Goal: Information Seeking & Learning: Find specific fact

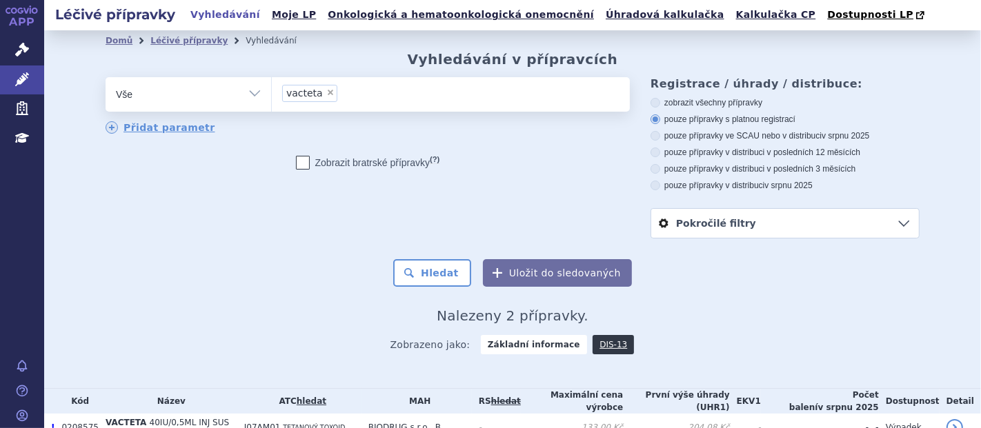
scroll to position [87, 0]
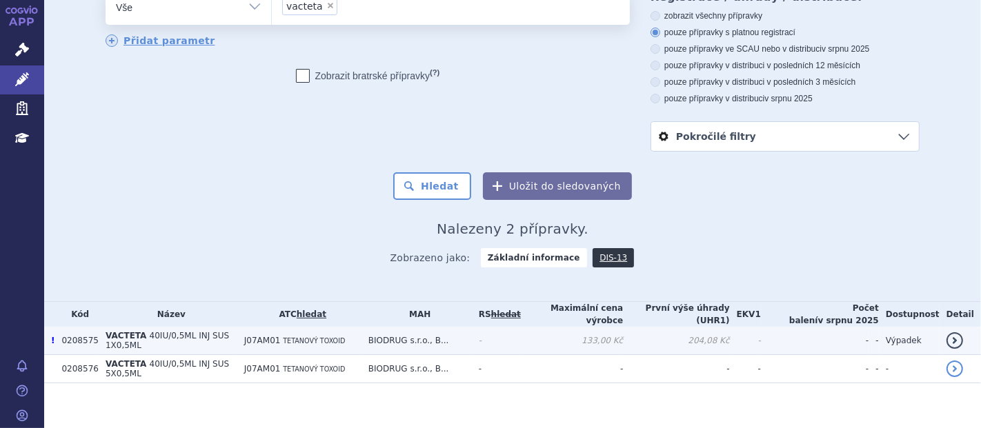
click at [946, 332] on link "detail" at bounding box center [954, 340] width 17 height 17
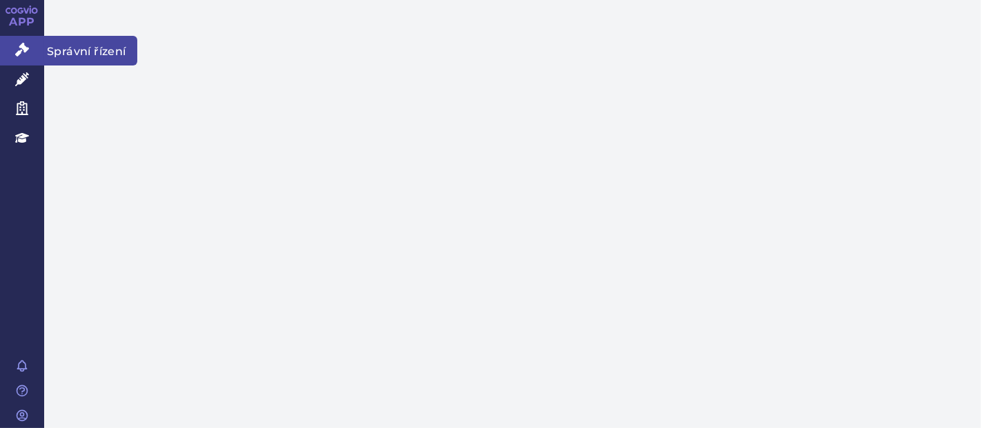
click at [21, 48] on icon at bounding box center [22, 50] width 14 height 14
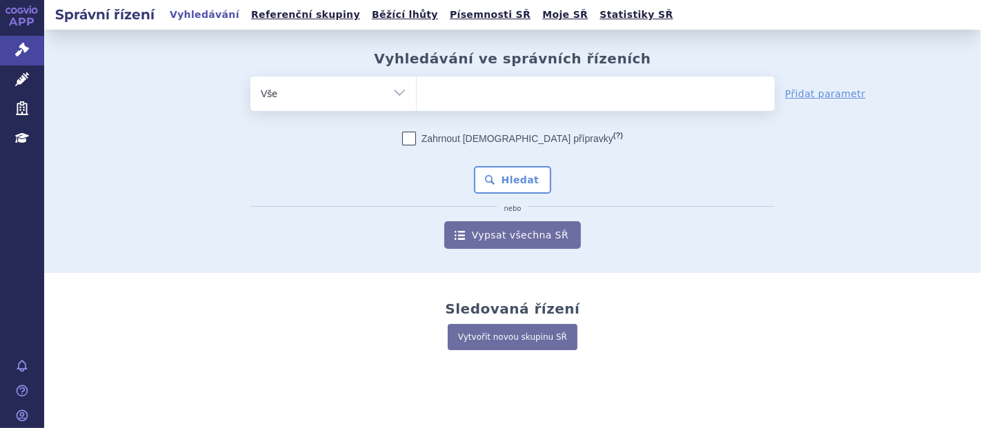
click at [472, 77] on ul at bounding box center [596, 91] width 358 height 29
click at [417, 77] on select at bounding box center [416, 93] width 1 height 34
type input "va"
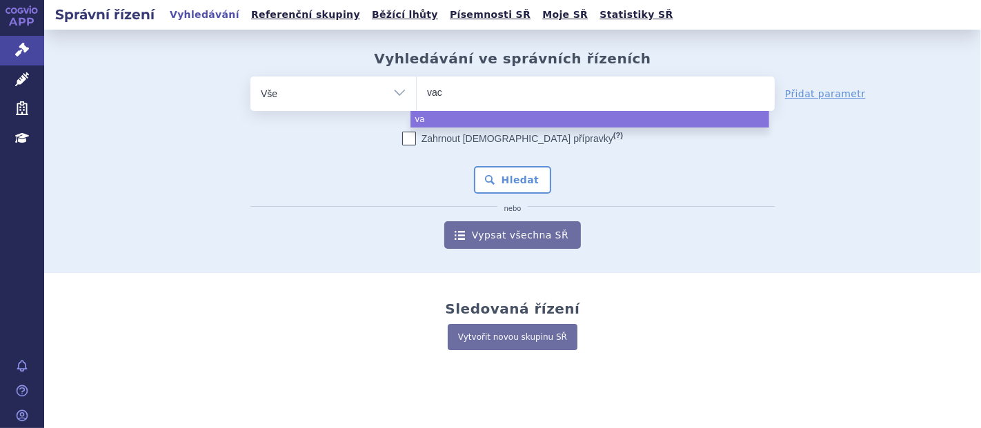
type input "vact"
type input "vacte"
type input "vacteta"
select select "vacteta"
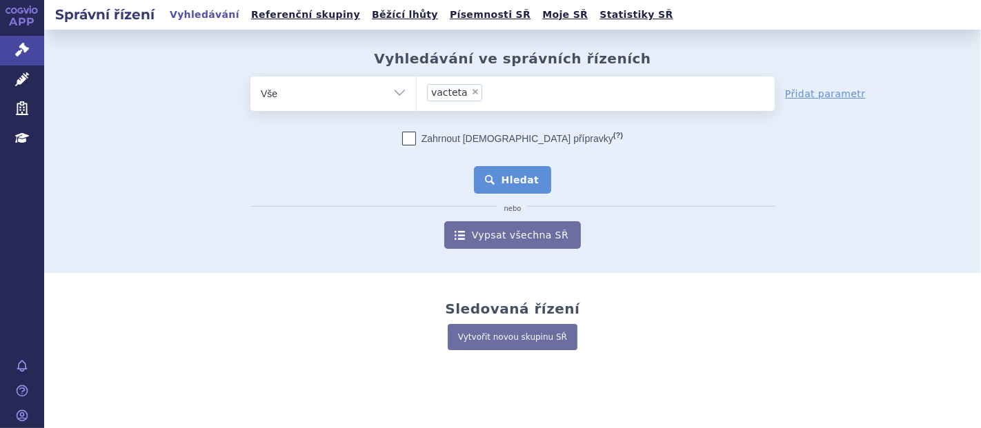
click at [504, 192] on button "Hledat" at bounding box center [513, 180] width 78 height 28
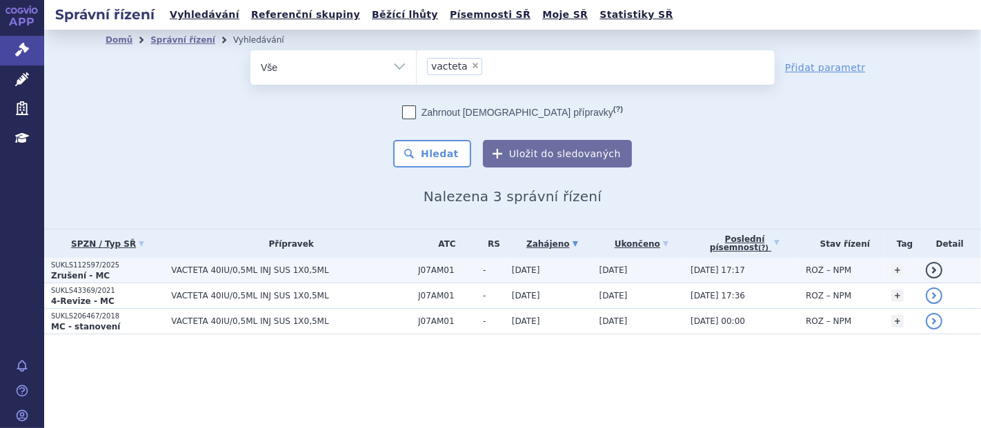
click at [197, 275] on td "VACTETA 40IU/0,5ML INJ SUS 1X0,5ML" at bounding box center [287, 271] width 247 height 26
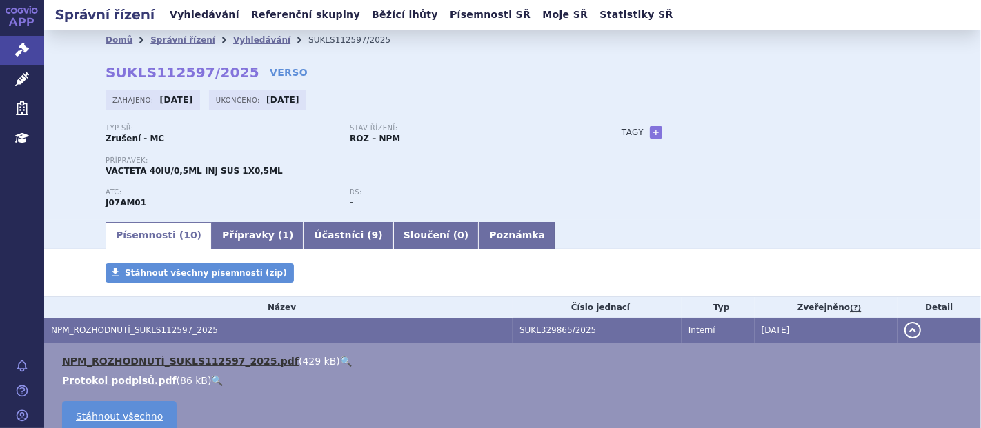
click at [235, 366] on link "NPM_ROZHODNUTÍ_SUKLS112597_2025.pdf" at bounding box center [180, 361] width 237 height 11
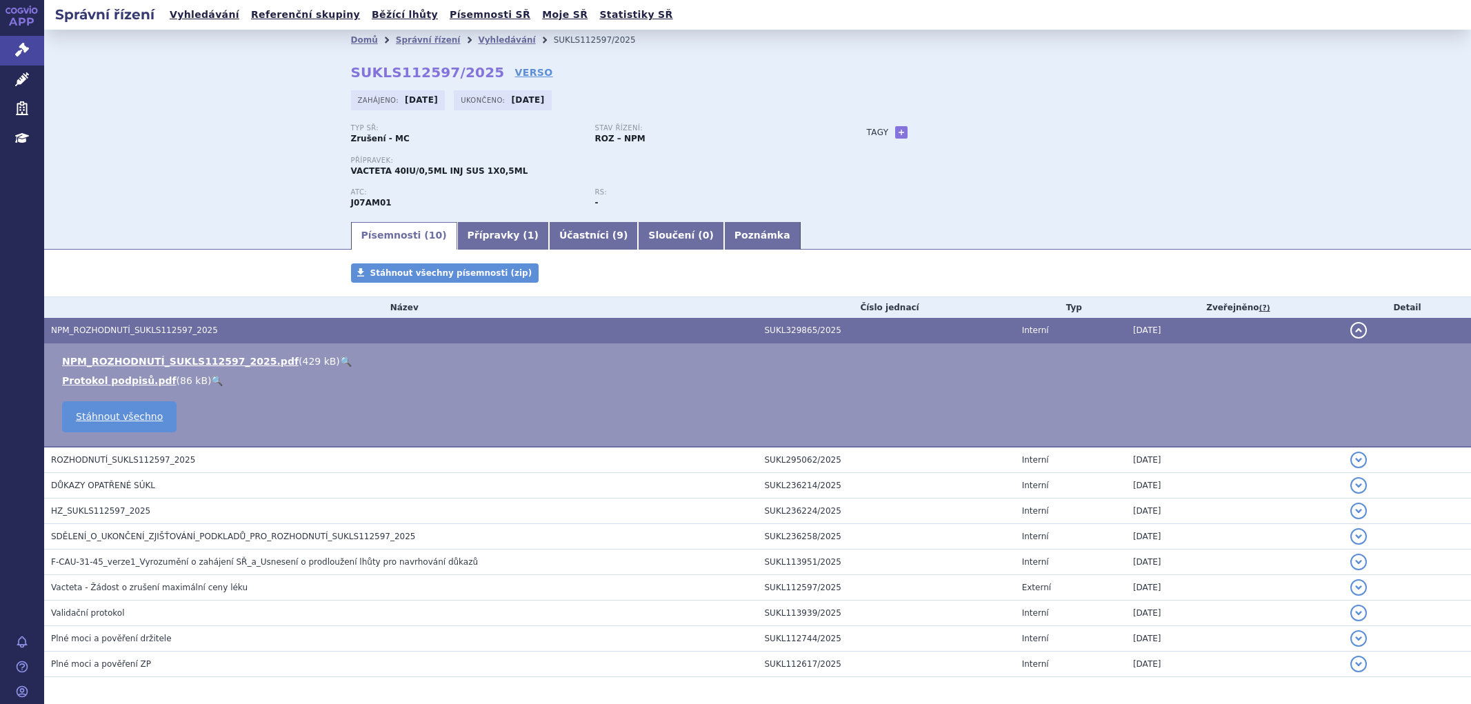
click at [494, 40] on link "Vyhledávání" at bounding box center [506, 40] width 57 height 10
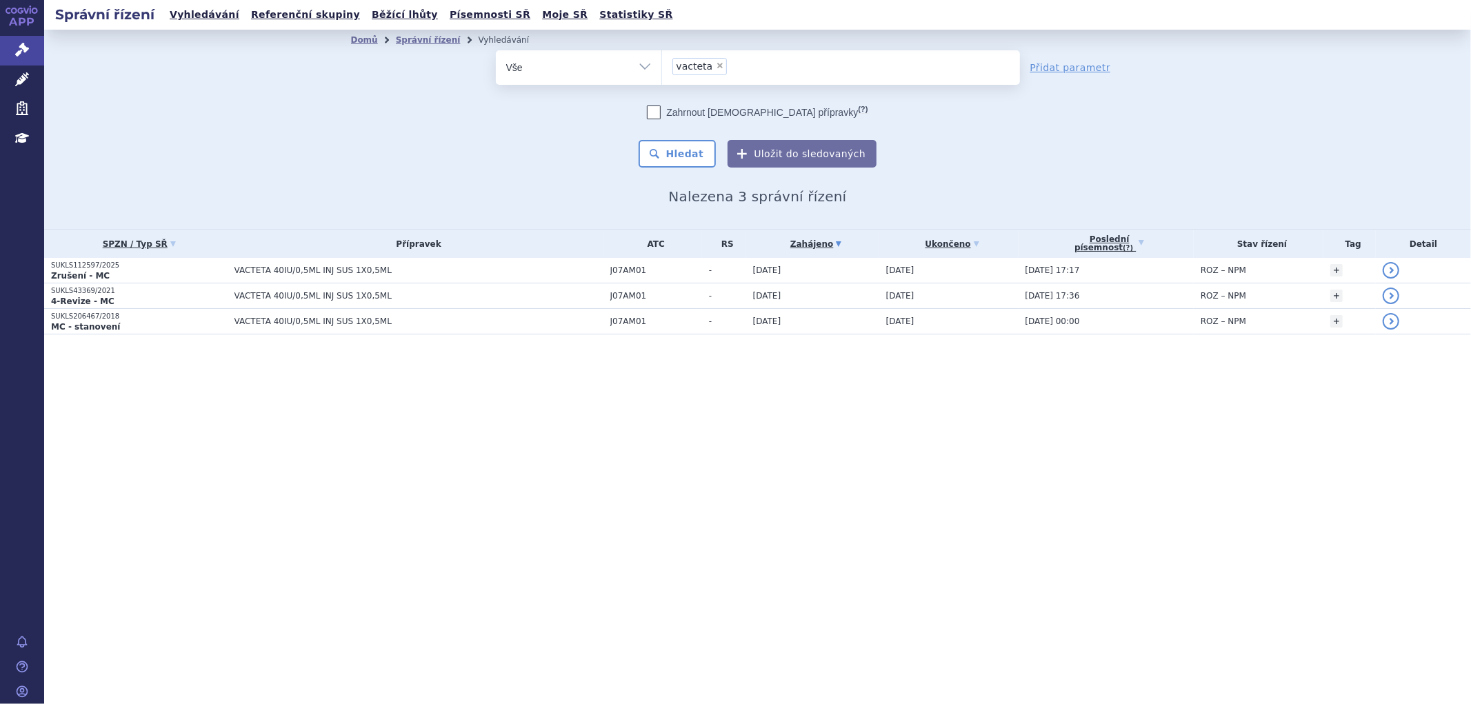
click at [718, 70] on span "×" at bounding box center [720, 65] width 8 height 8
click at [662, 70] on select "vacteta" at bounding box center [662, 67] width 1 height 34
select select
paste input "0259526"
type input "0259526"
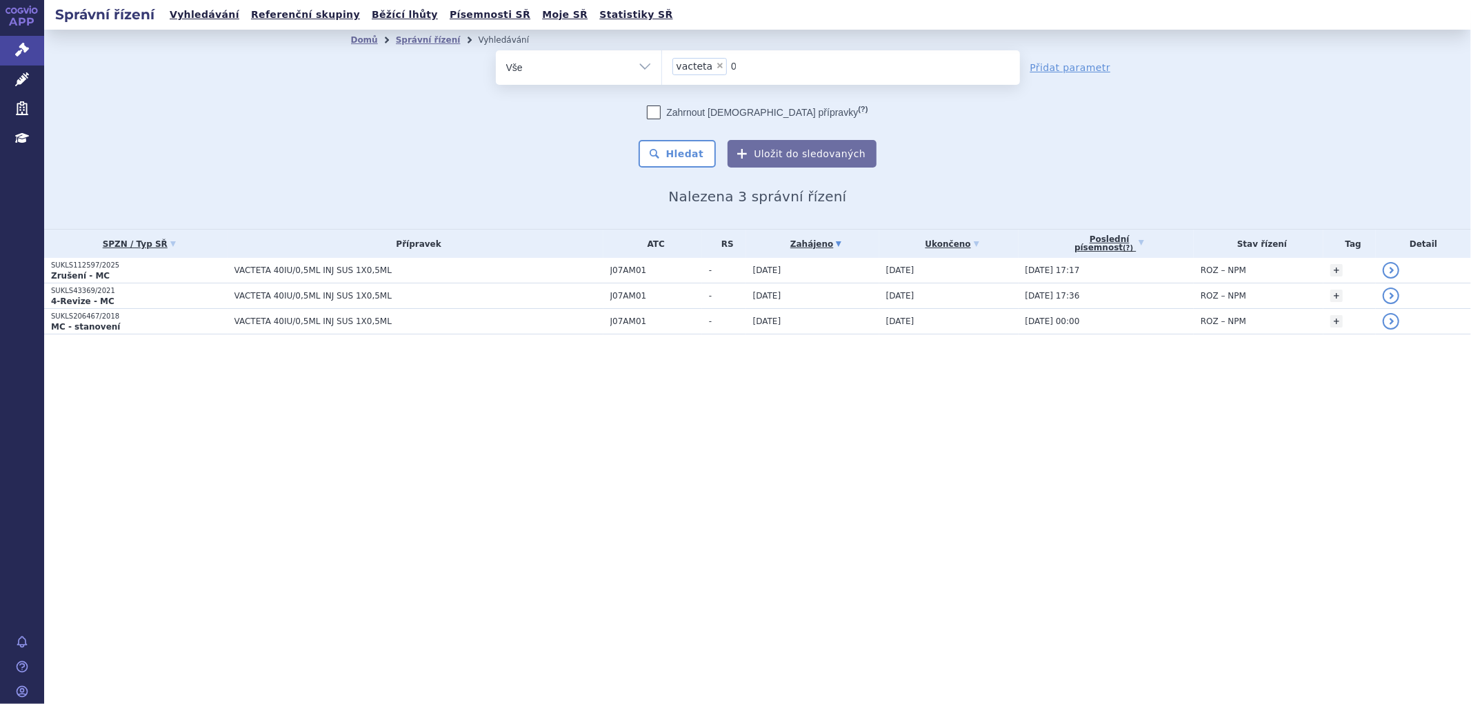
click at [662, 66] on select "vacteta" at bounding box center [662, 67] width 1 height 34
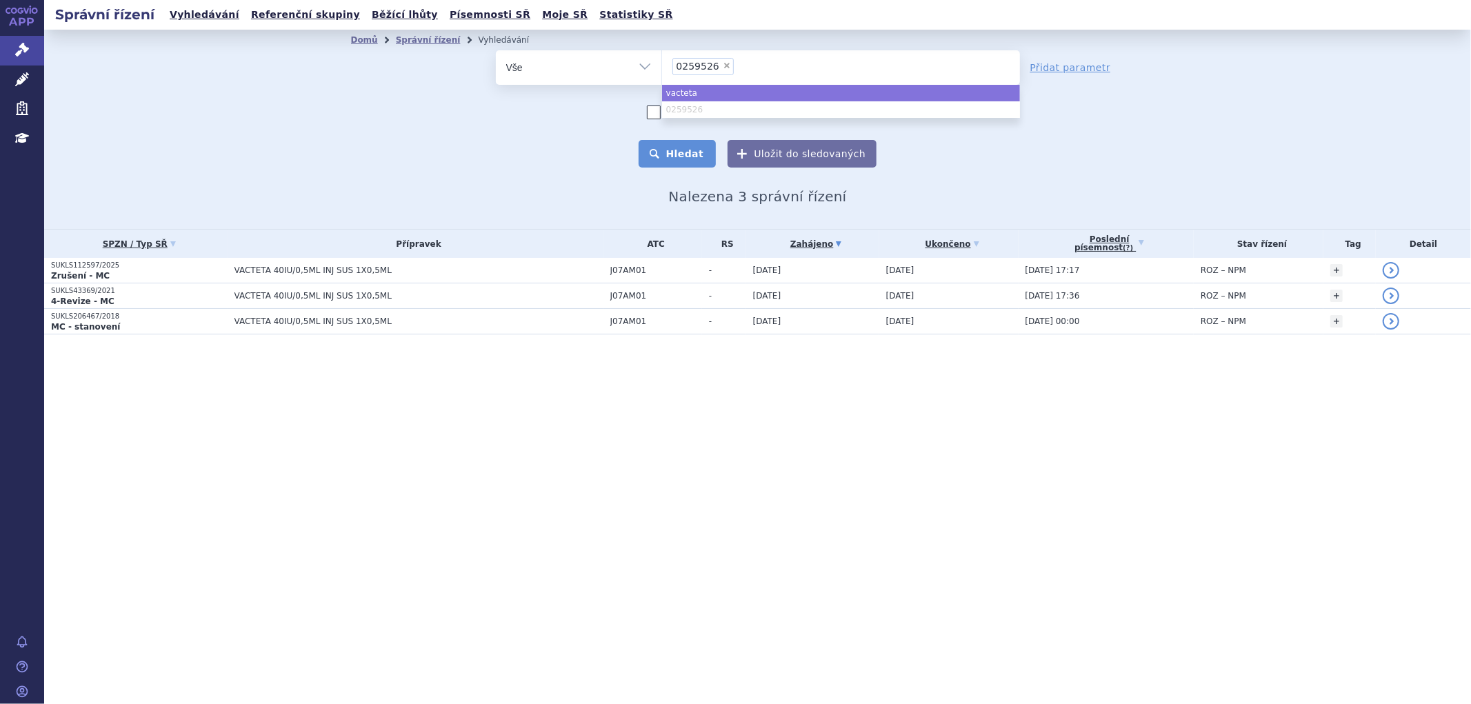
select select "vacteta"
click at [693, 156] on button "Hledat" at bounding box center [678, 154] width 78 height 28
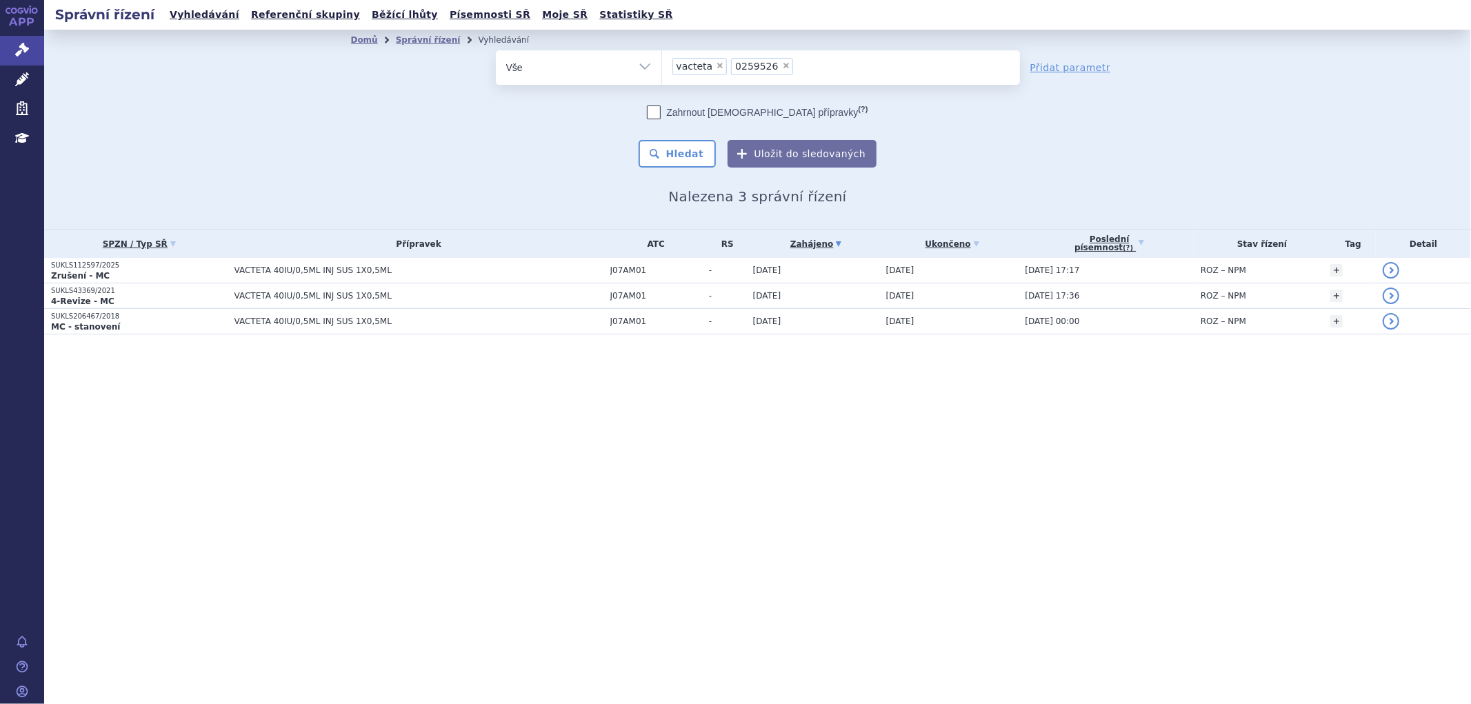
click at [716, 66] on span "×" at bounding box center [720, 65] width 8 height 8
click at [662, 66] on select "vacteta 0259526" at bounding box center [662, 67] width 1 height 34
select select "0259526"
click at [687, 157] on button "Hledat" at bounding box center [678, 154] width 78 height 28
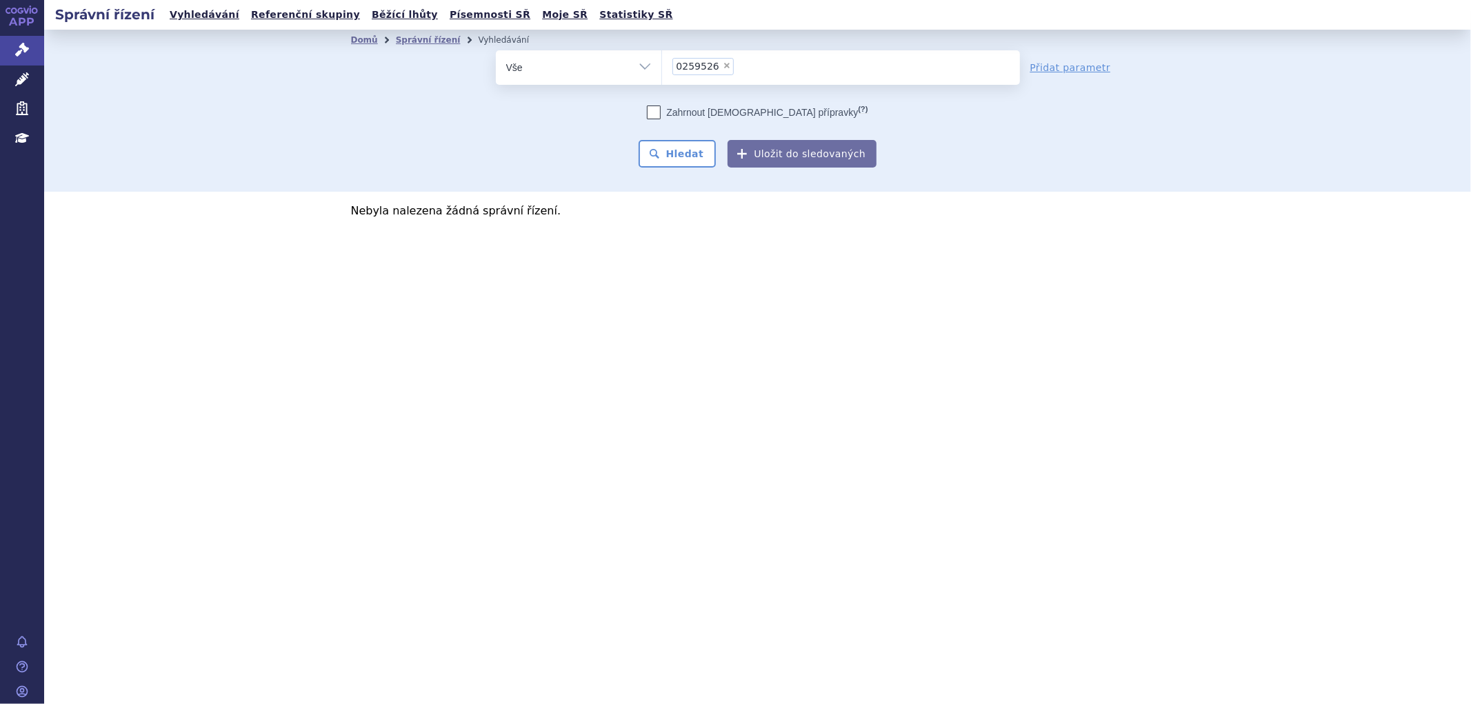
drag, startPoint x: 719, startPoint y: 68, endPoint x: 760, endPoint y: 74, distance: 41.2
click at [723, 68] on span "×" at bounding box center [727, 65] width 8 height 8
click at [662, 68] on select "0259526" at bounding box center [662, 67] width 1 height 34
select select
click at [15, 73] on icon at bounding box center [22, 79] width 14 height 14
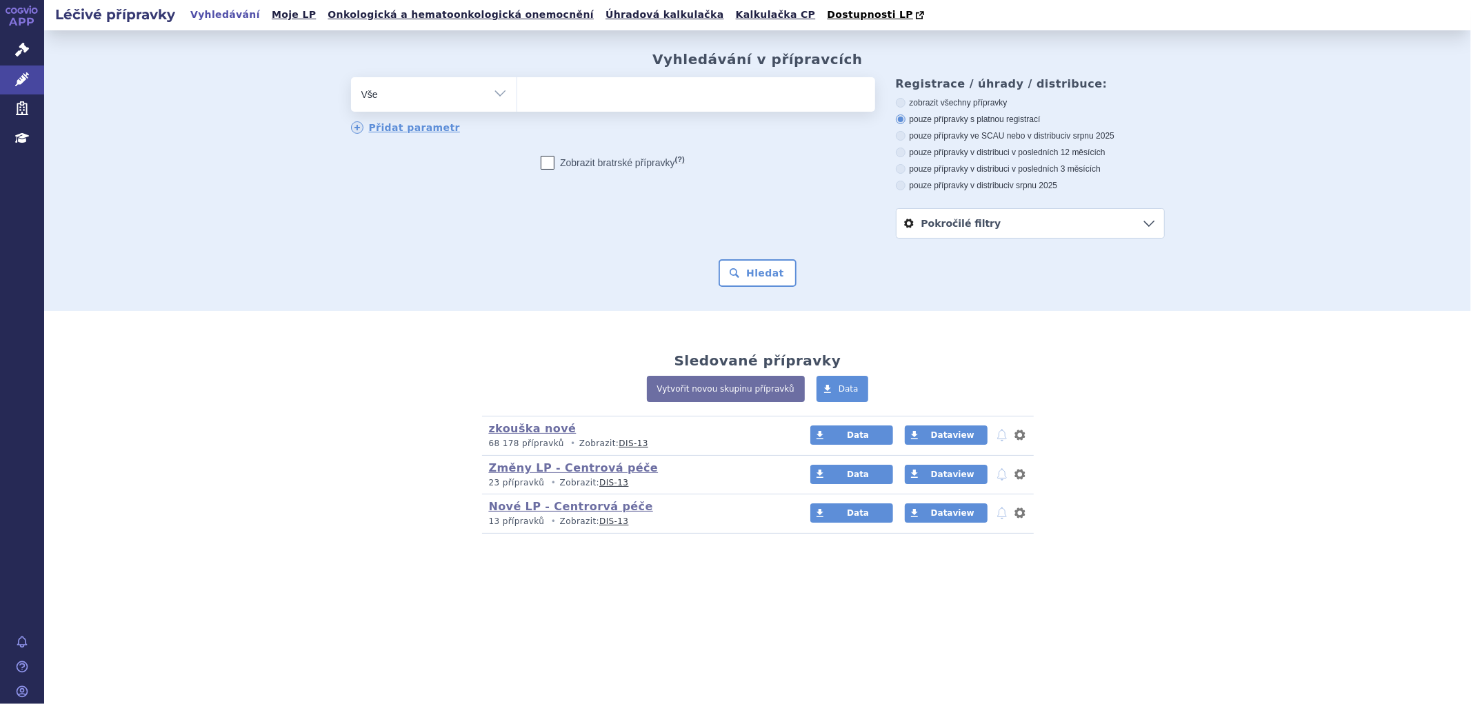
click at [564, 108] on span at bounding box center [696, 94] width 358 height 34
click at [517, 108] on select at bounding box center [517, 94] width 1 height 34
paste input "0259526"
type input "0259526"
click at [517, 90] on select "0259526" at bounding box center [517, 94] width 1 height 34
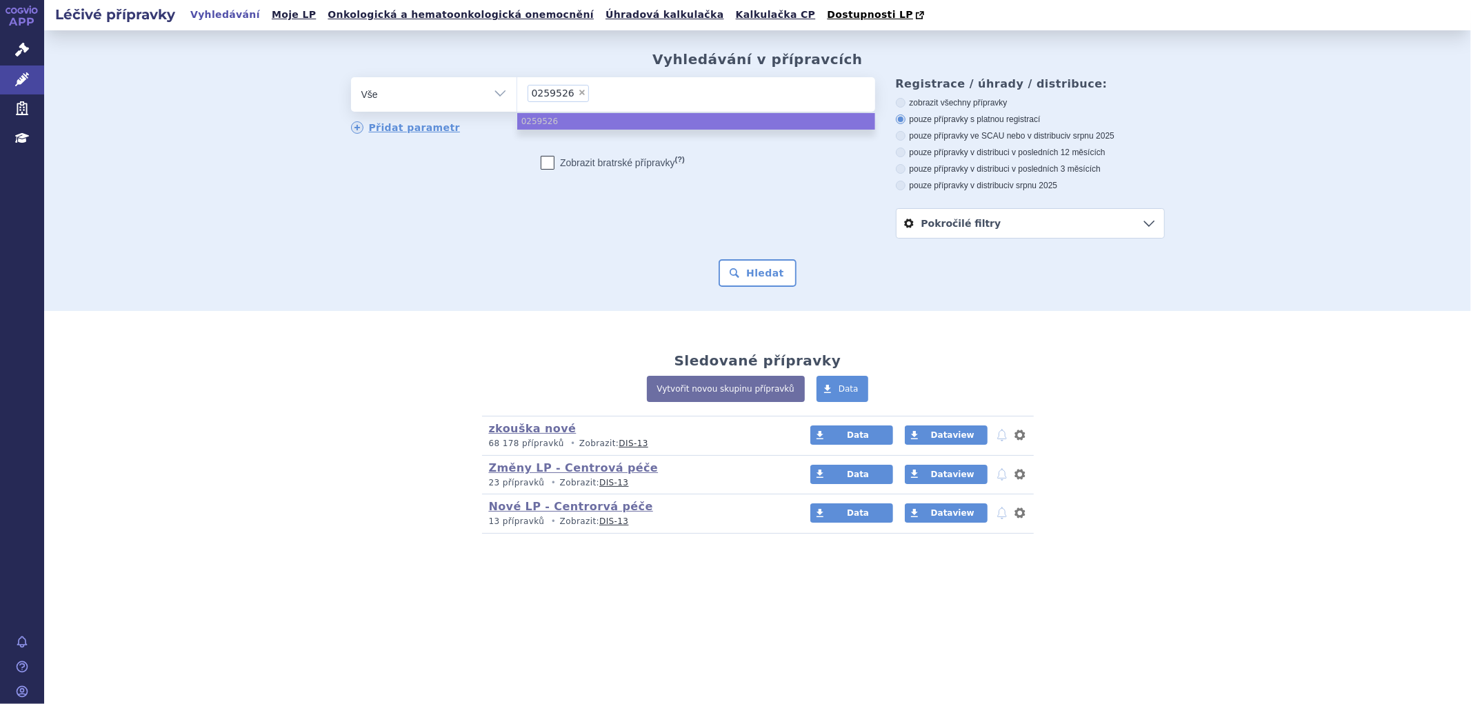
select select "0259526"
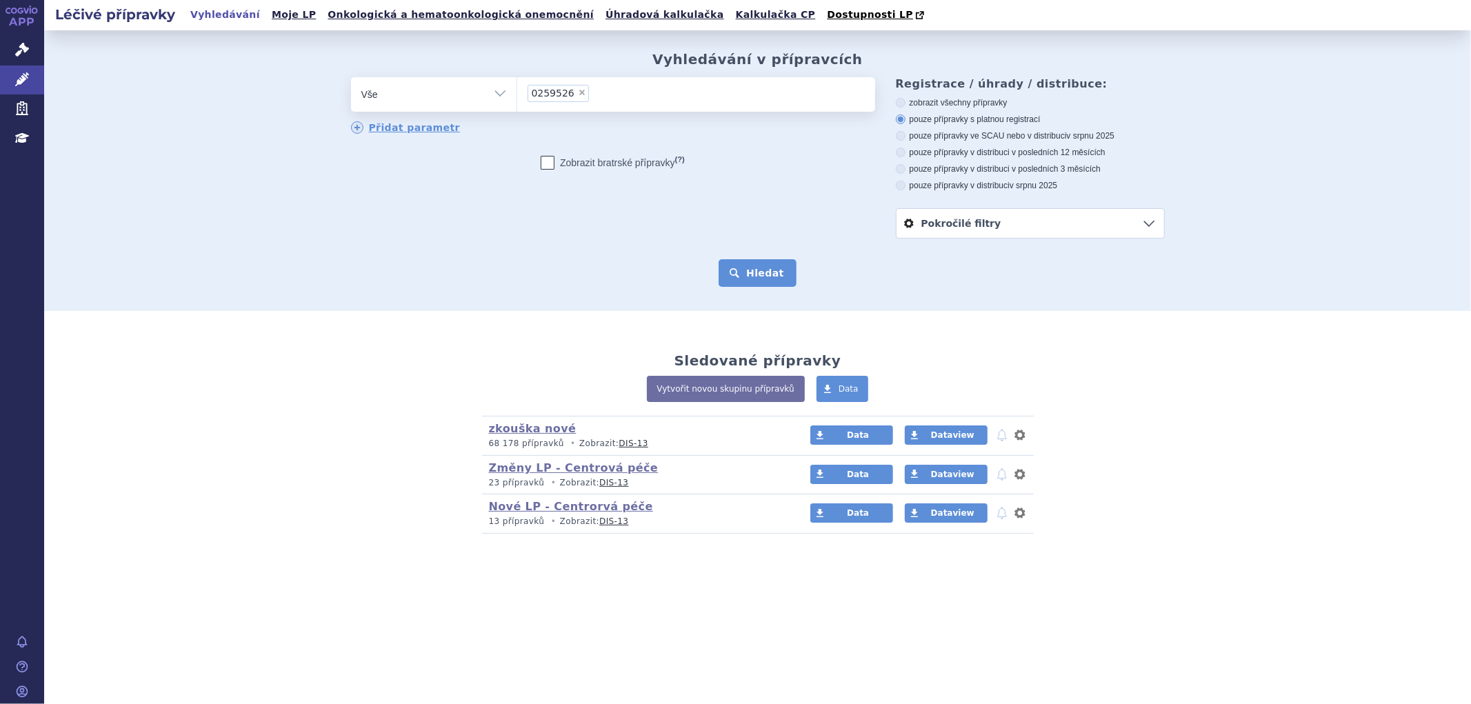
click at [771, 278] on button "Hledat" at bounding box center [758, 273] width 78 height 28
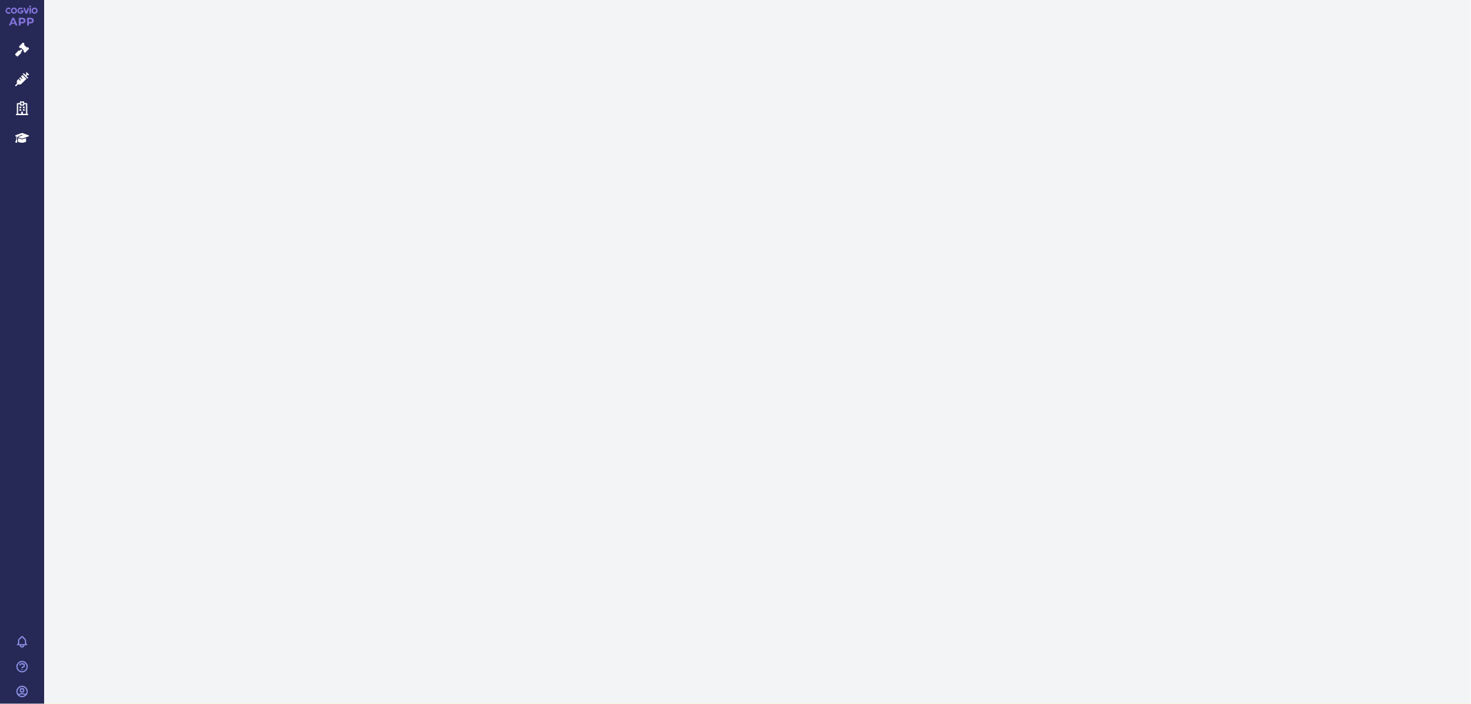
click at [23, 83] on icon at bounding box center [22, 79] width 14 height 14
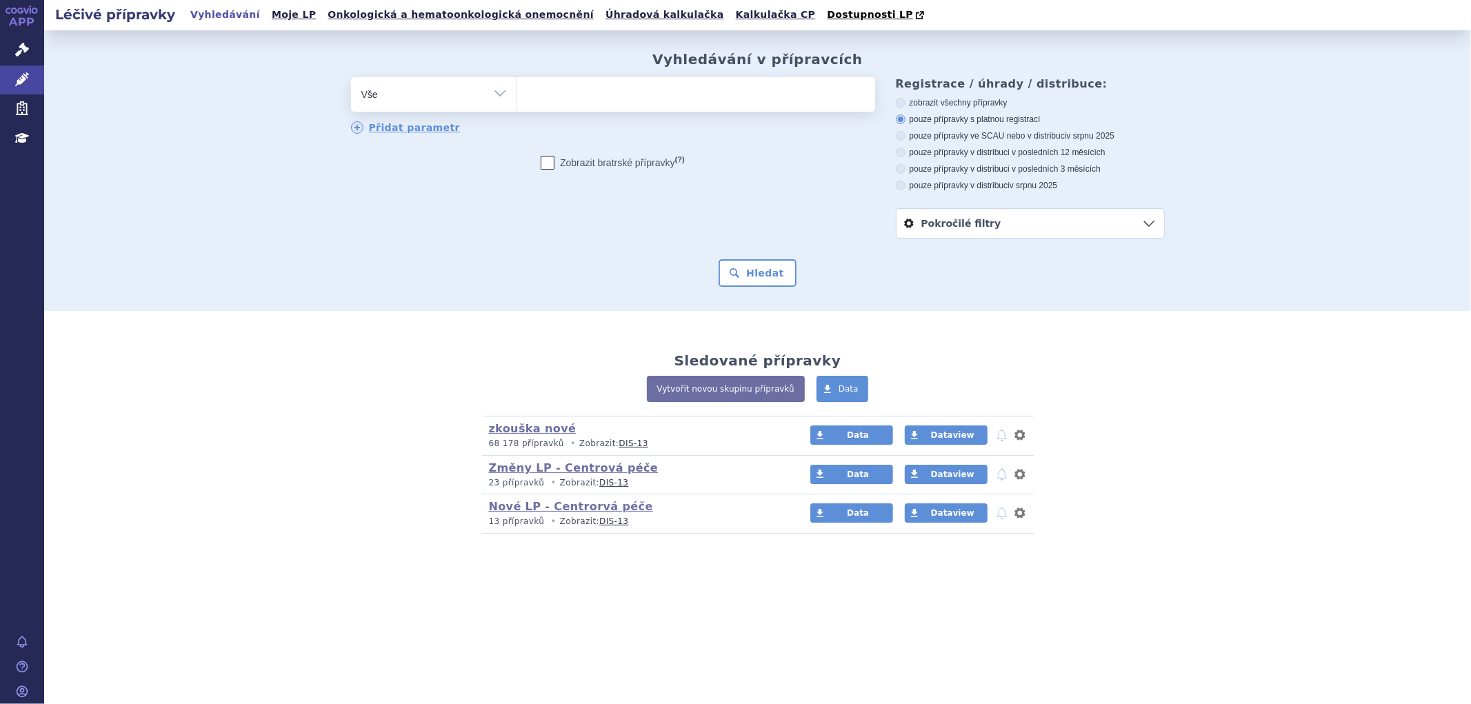
click at [562, 95] on ul at bounding box center [696, 91] width 358 height 29
click at [517, 95] on select at bounding box center [517, 94] width 1 height 34
paste input "0100224"
type input "0100224"
select select "0100224"
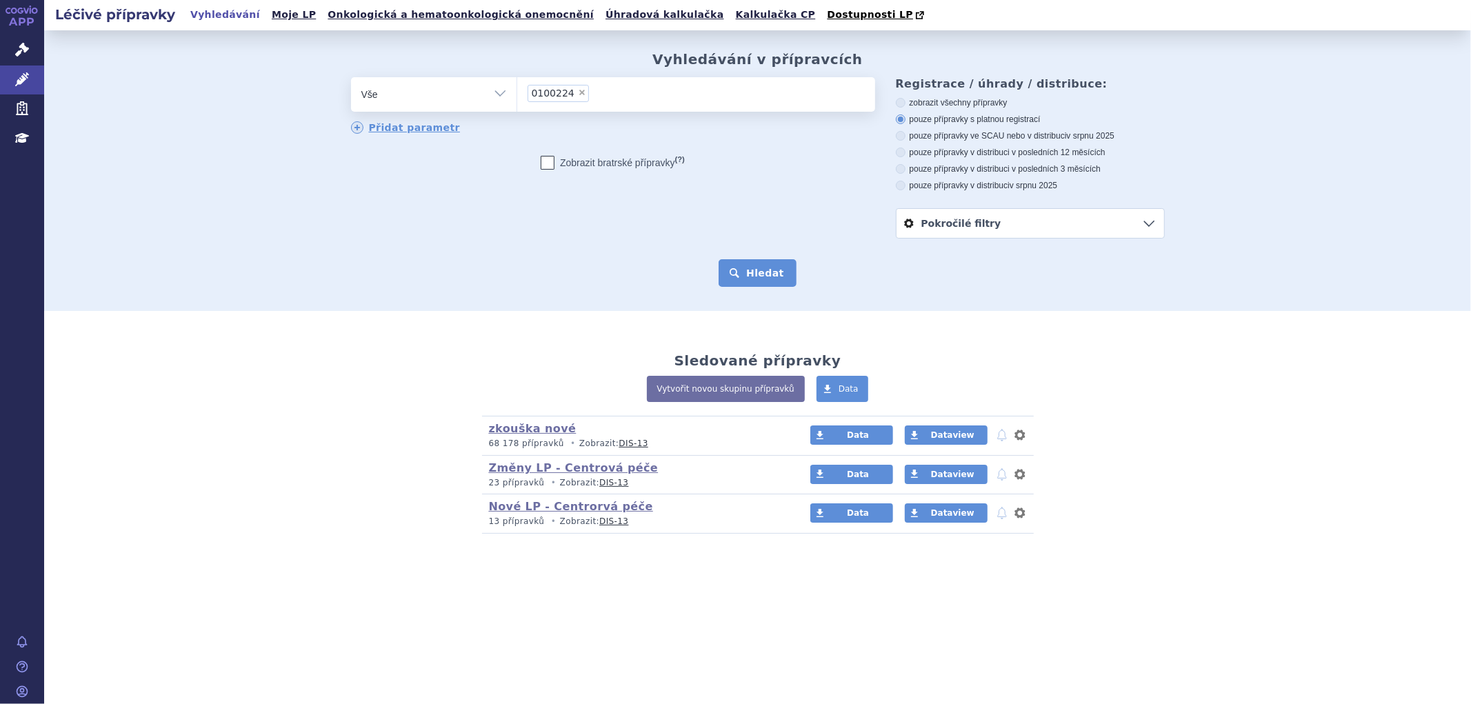
click at [764, 279] on button "Hledat" at bounding box center [758, 273] width 78 height 28
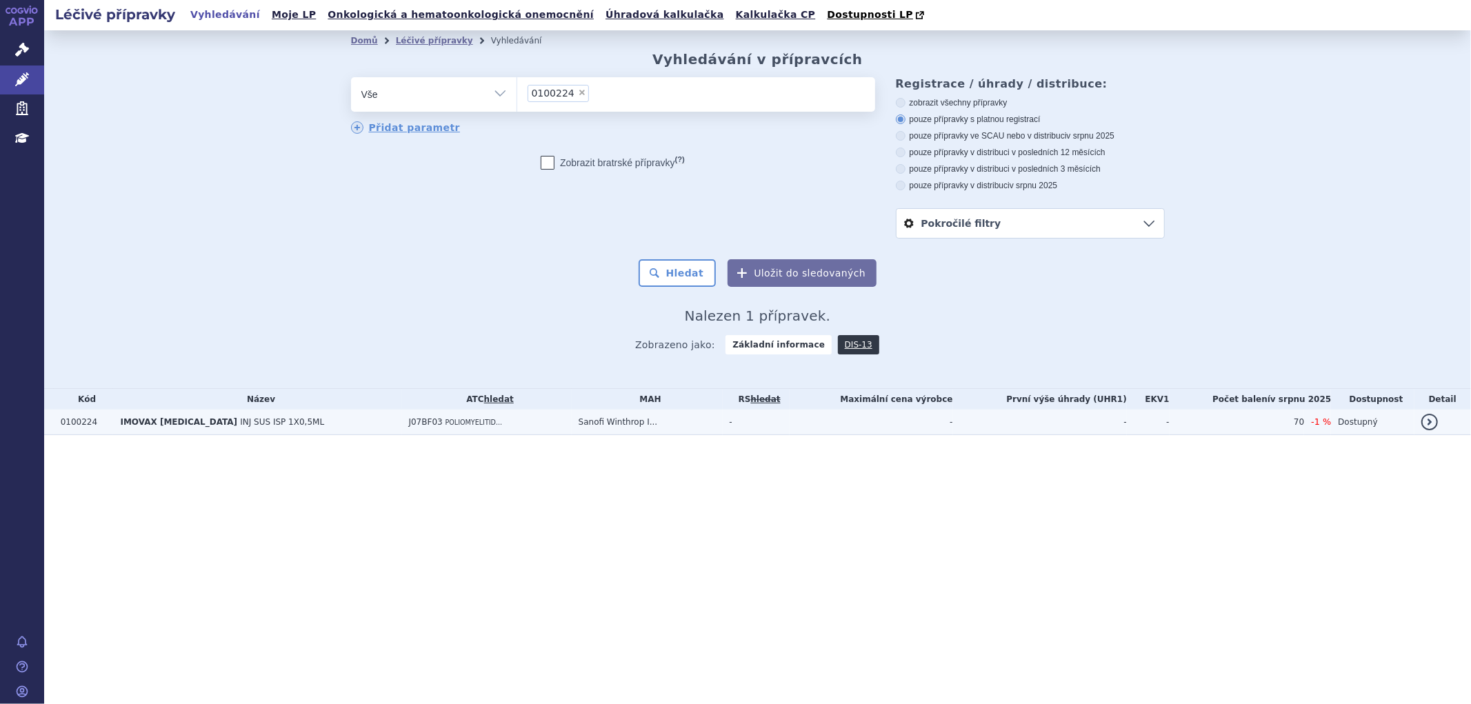
click at [500, 426] on td "J07BF03 POLIOMYELITID..." at bounding box center [487, 423] width 170 height 26
